Goal: Information Seeking & Learning: Learn about a topic

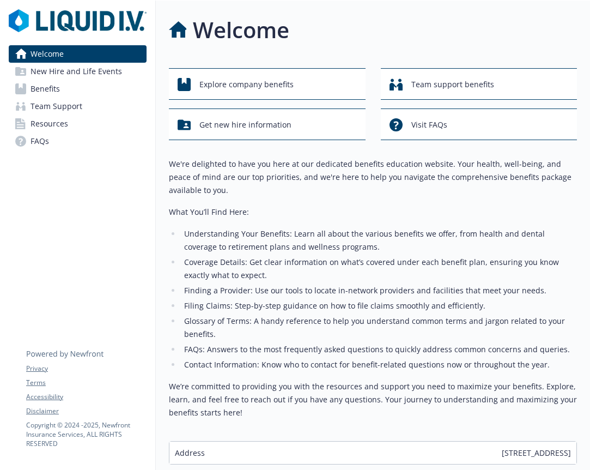
scroll to position [5, 0]
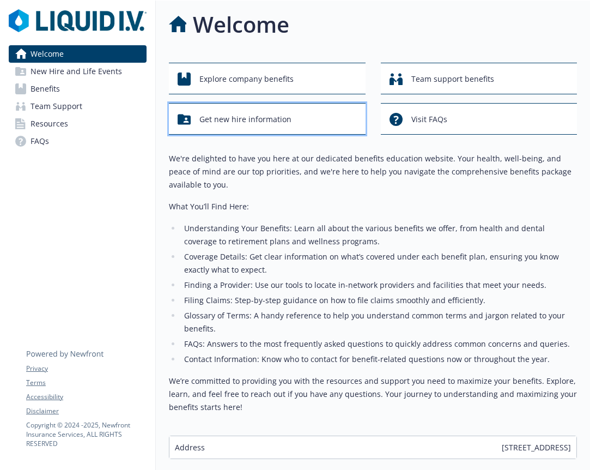
click at [280, 123] on span "Get new hire information" at bounding box center [245, 119] width 92 height 21
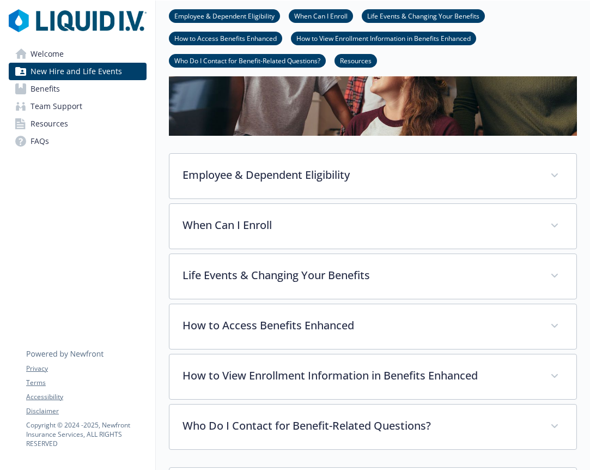
scroll to position [167, 0]
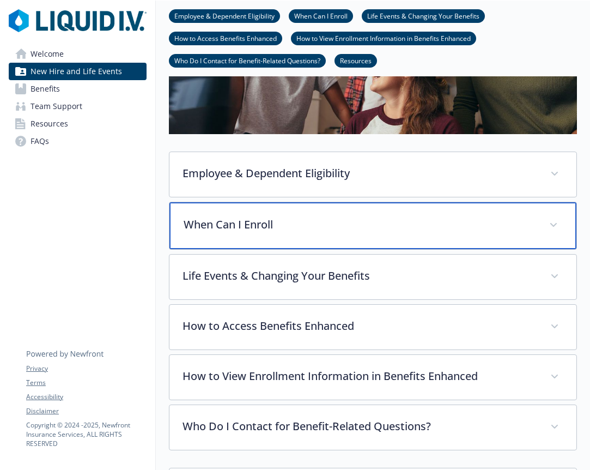
click at [272, 228] on p "When Can I Enroll" at bounding box center [360, 224] width 353 height 16
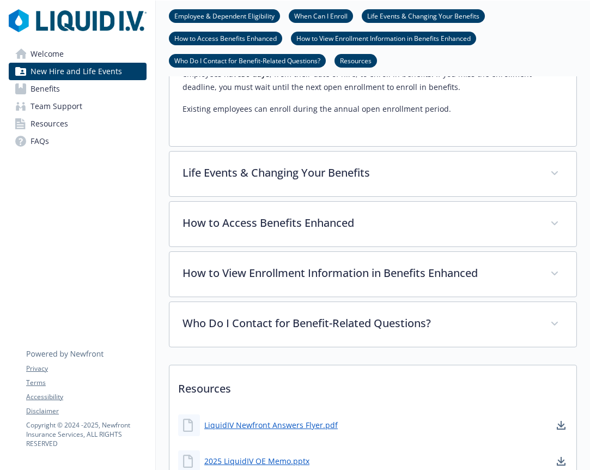
scroll to position [426, 0]
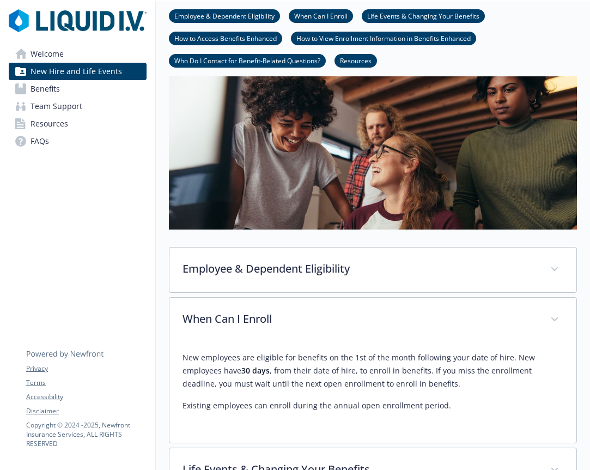
click at [75, 87] on link "Benefits" at bounding box center [78, 88] width 138 height 17
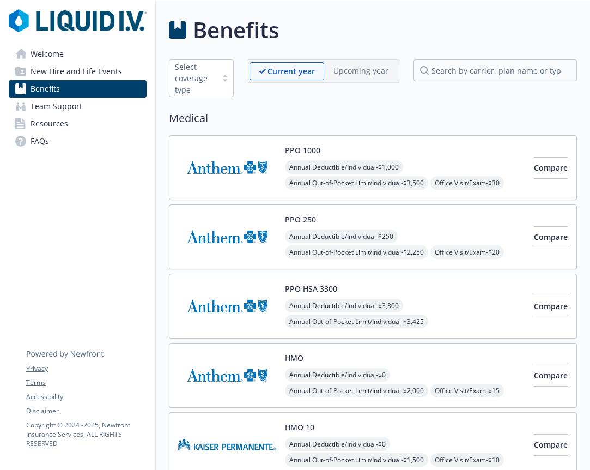
click at [71, 110] on span "Team Support" at bounding box center [57, 106] width 52 height 17
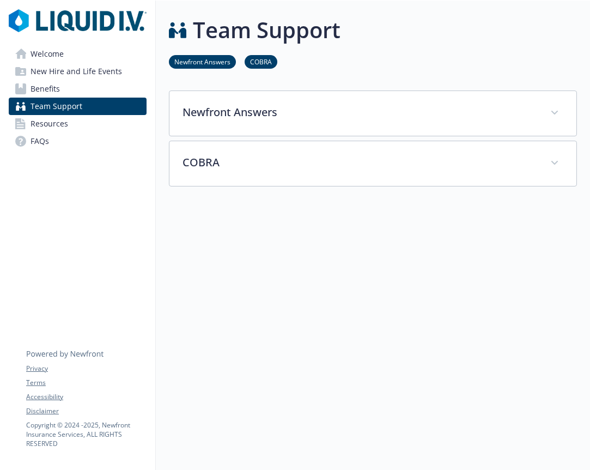
click at [65, 125] on span "Resources" at bounding box center [50, 123] width 38 height 17
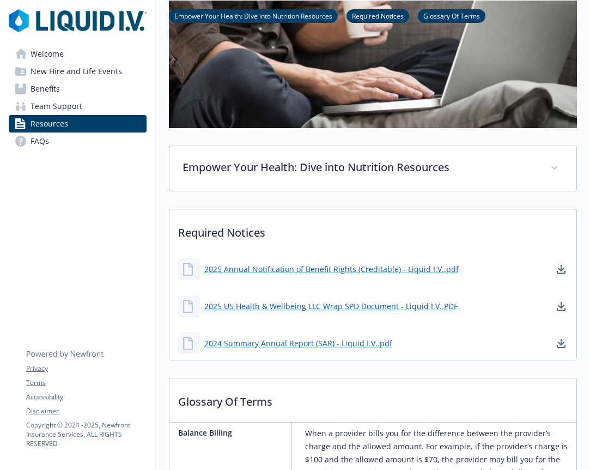
scroll to position [45, 0]
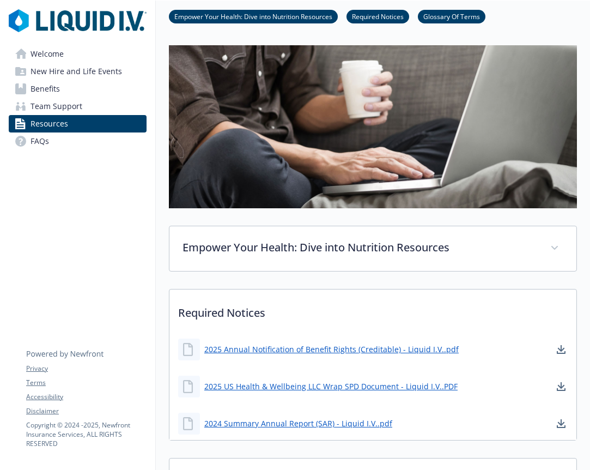
click at [80, 70] on span "New Hire and Life Events" at bounding box center [77, 71] width 92 height 17
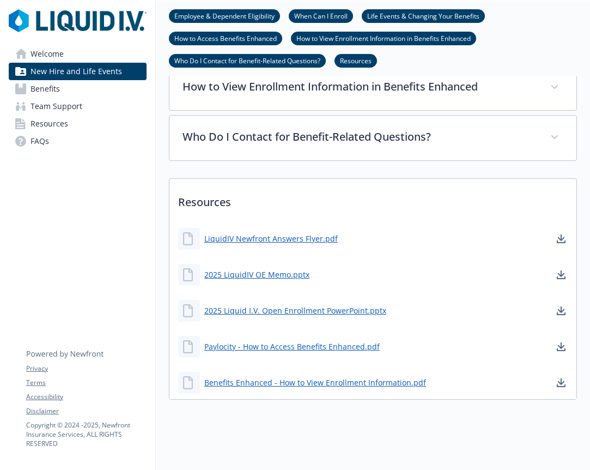
scroll to position [462, 0]
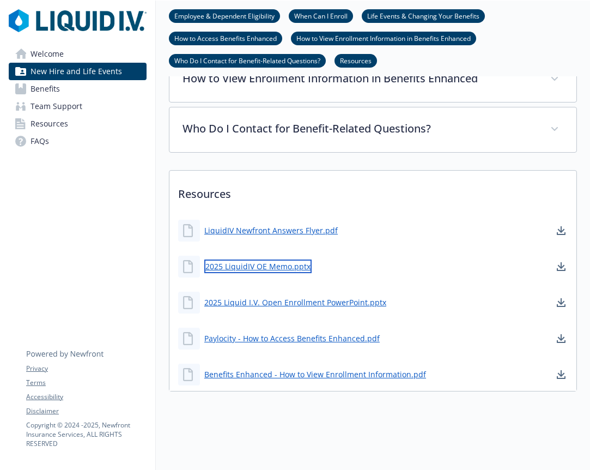
click at [267, 268] on link "2025 LiquidIV OE Memo.pptx" at bounding box center [257, 266] width 107 height 14
click at [102, 53] on link "Welcome" at bounding box center [78, 53] width 138 height 17
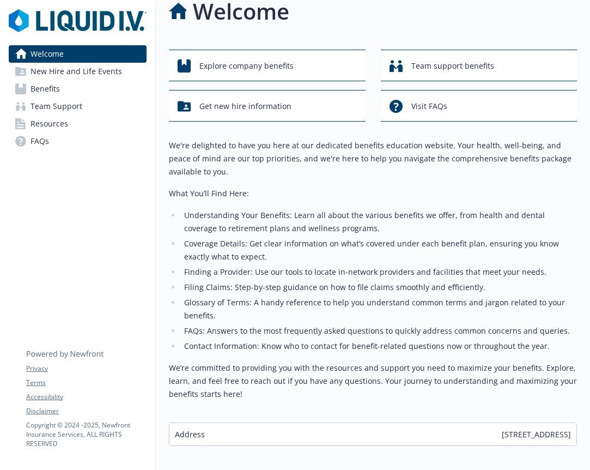
scroll to position [12, 0]
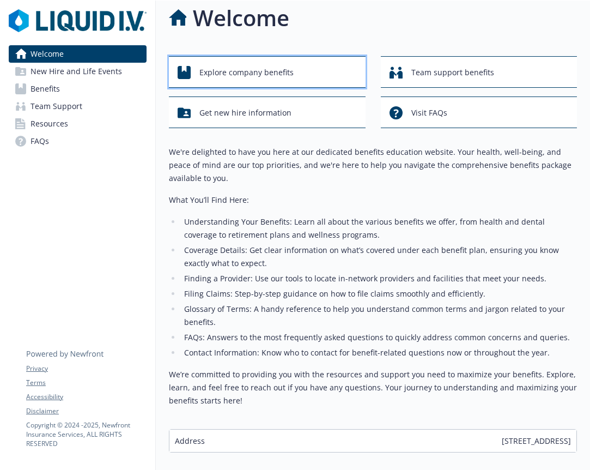
click at [289, 72] on span "Explore company benefits" at bounding box center [246, 72] width 94 height 21
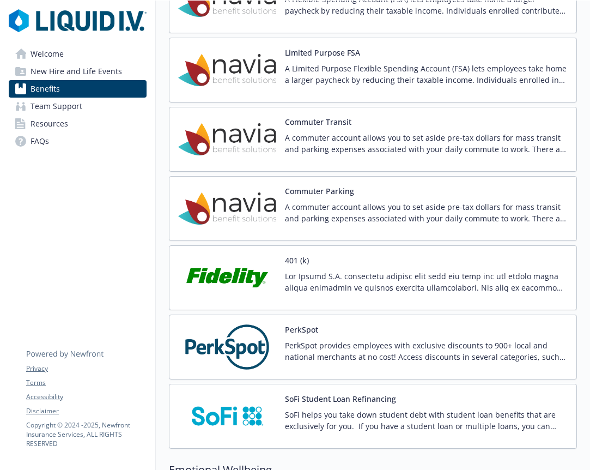
scroll to position [1686, 0]
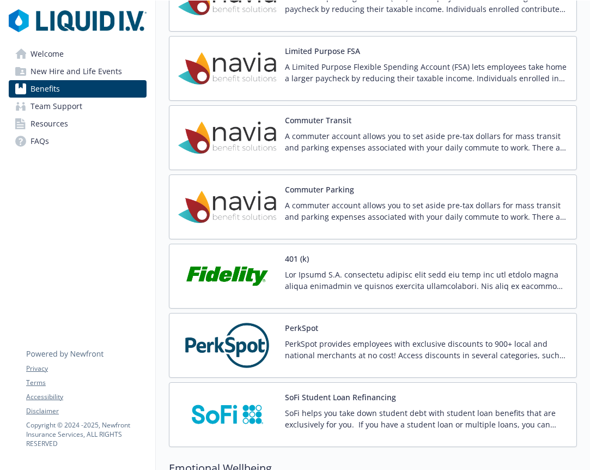
click at [343, 287] on p at bounding box center [426, 280] width 283 height 23
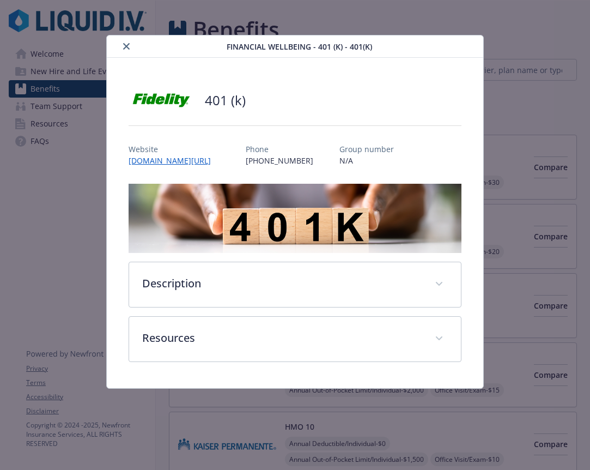
scroll to position [1686, 0]
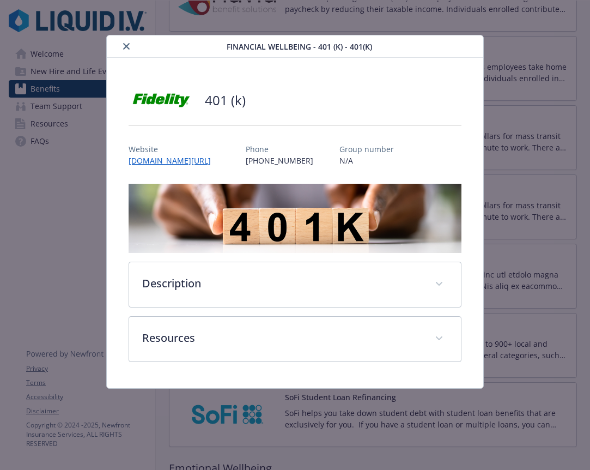
click at [126, 45] on icon "close" at bounding box center [126, 46] width 7 height 7
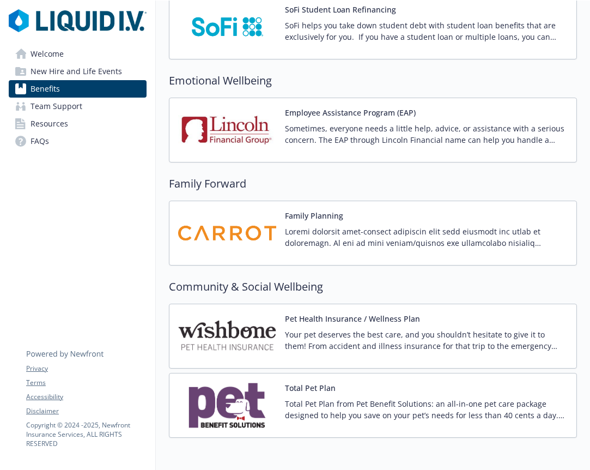
scroll to position [2079, 0]
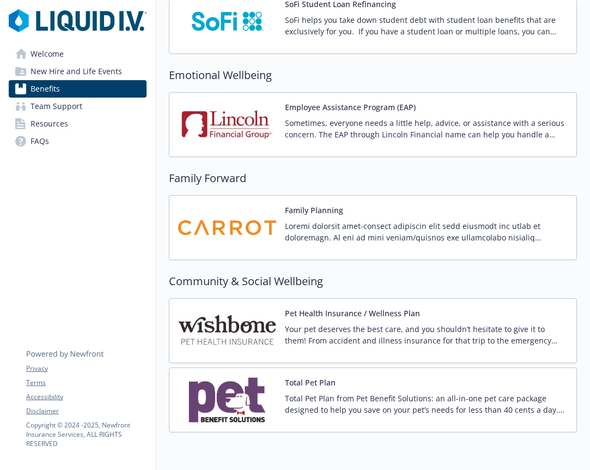
click at [302, 229] on p at bounding box center [426, 231] width 283 height 23
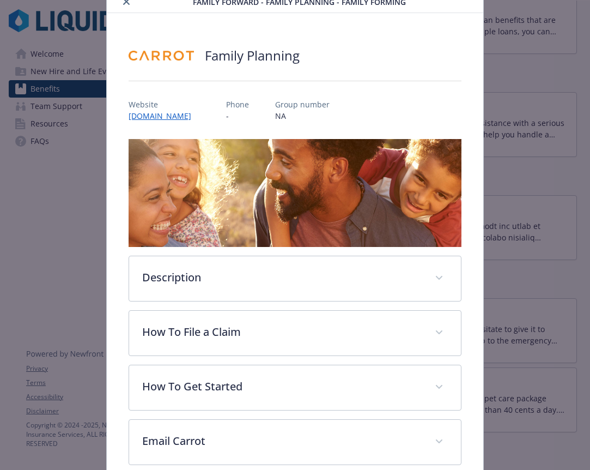
scroll to position [101, 0]
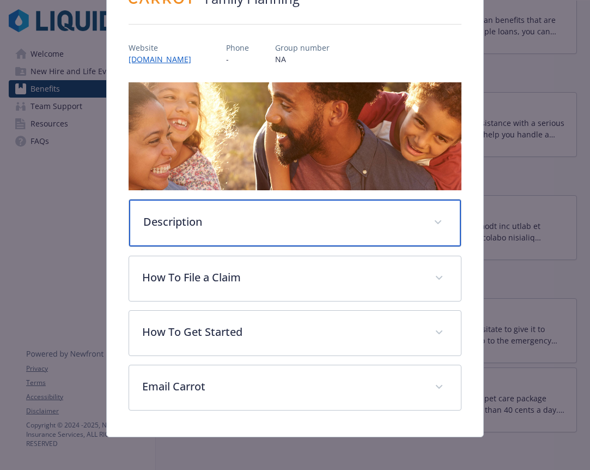
click at [294, 220] on p "Description" at bounding box center [281, 222] width 277 height 16
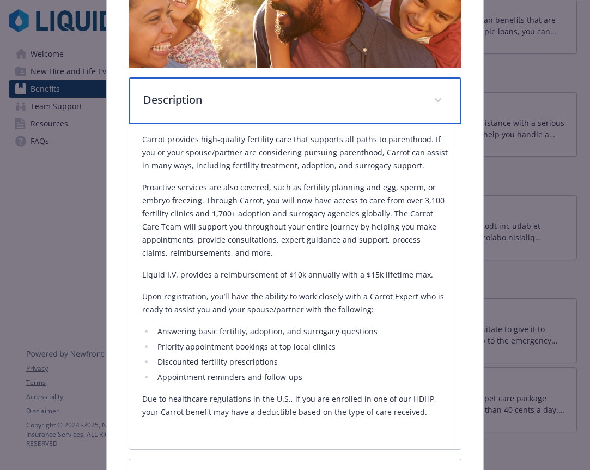
scroll to position [225, 0]
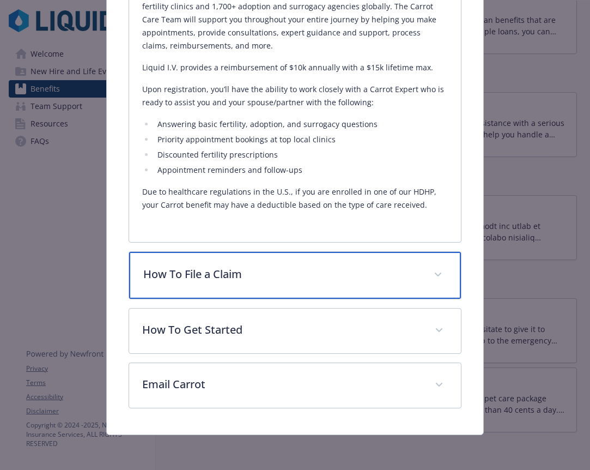
click at [230, 295] on div "How To File a Claim" at bounding box center [295, 275] width 332 height 47
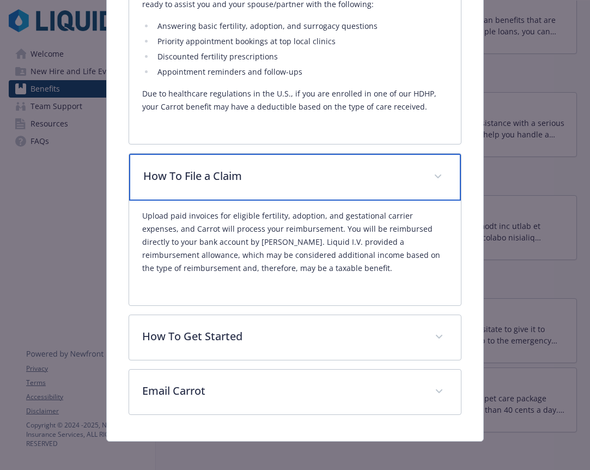
scroll to position [533, 0]
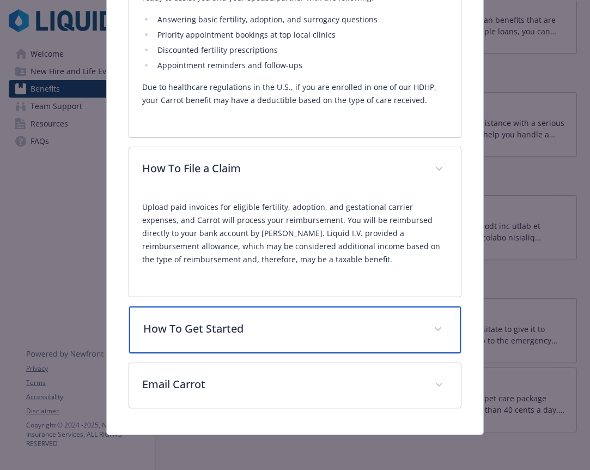
click at [226, 322] on p "How To Get Started" at bounding box center [281, 328] width 277 height 16
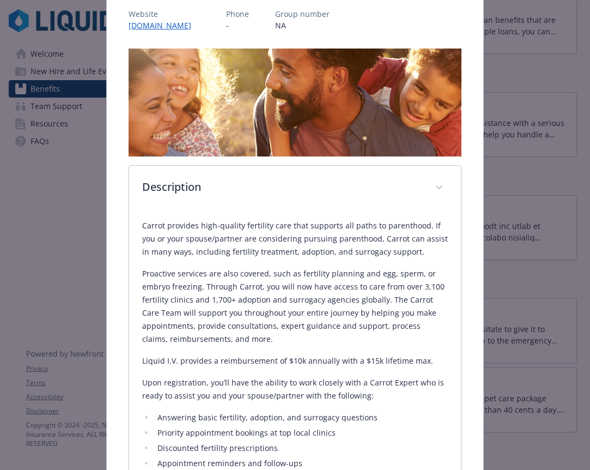
scroll to position [85, 0]
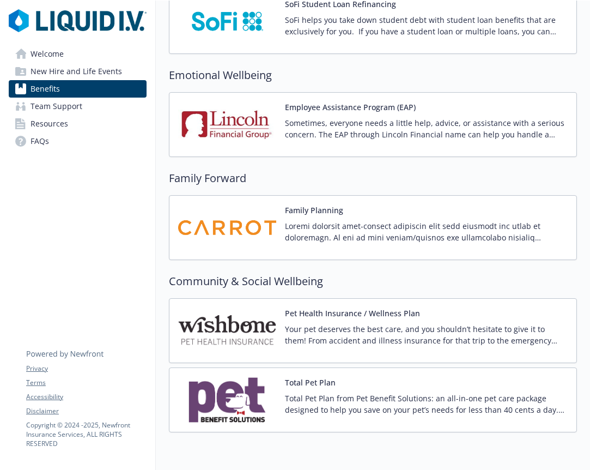
scroll to position [2120, 0]
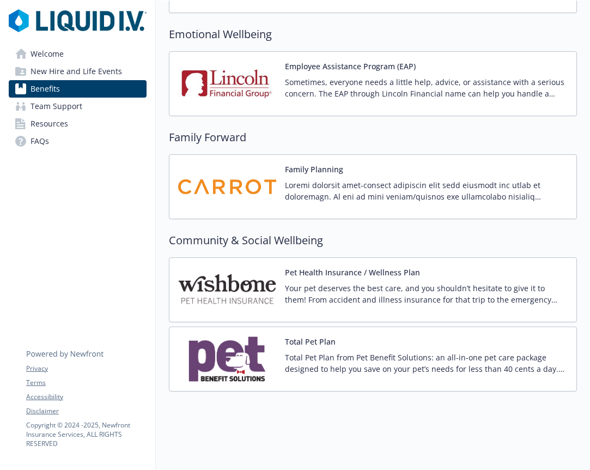
click at [331, 300] on p "Your pet deserves the best care, and you shouldn’t hesitate to give it to them!…" at bounding box center [426, 293] width 283 height 23
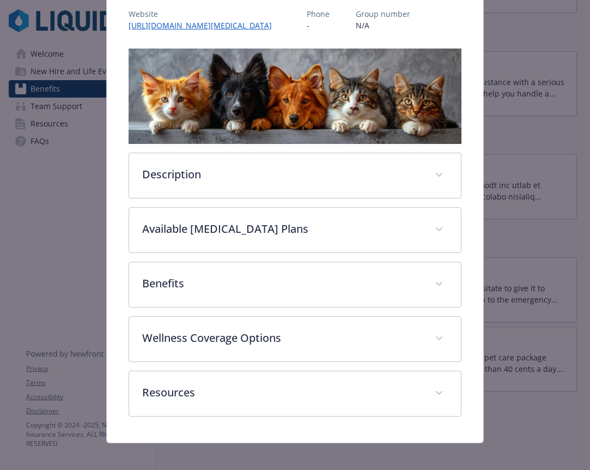
scroll to position [153, 0]
